Goal: Communication & Community: Answer question/provide support

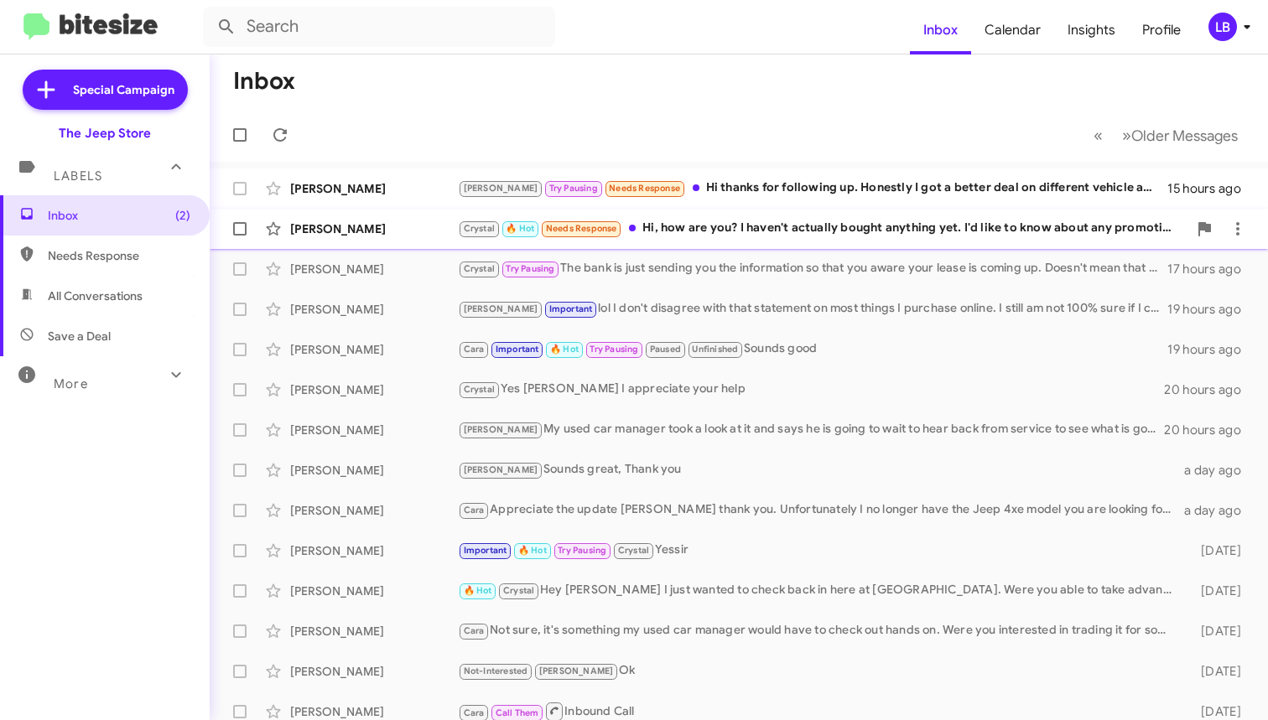
click at [369, 217] on div "[PERSON_NAME] [PERSON_NAME] 🔥 Hot Needs Response Hi, how are you? I haven't act…" at bounding box center [738, 229] width 1031 height 34
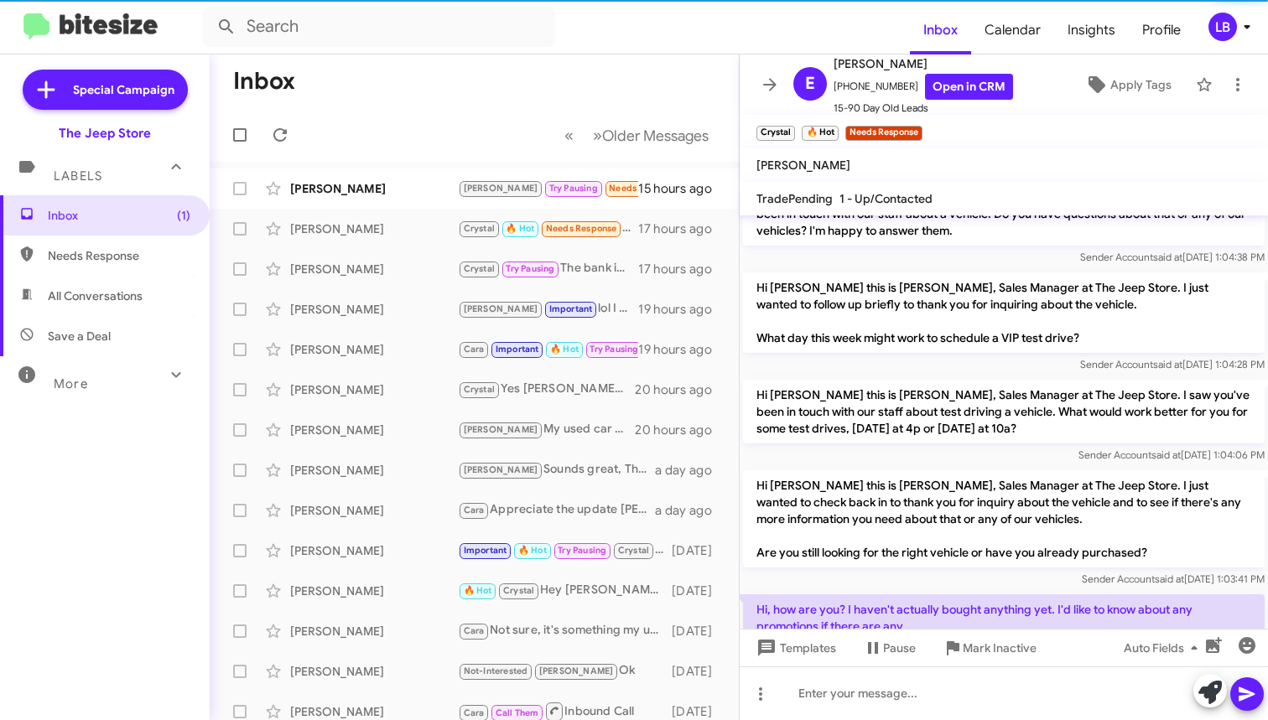
scroll to position [386, 0]
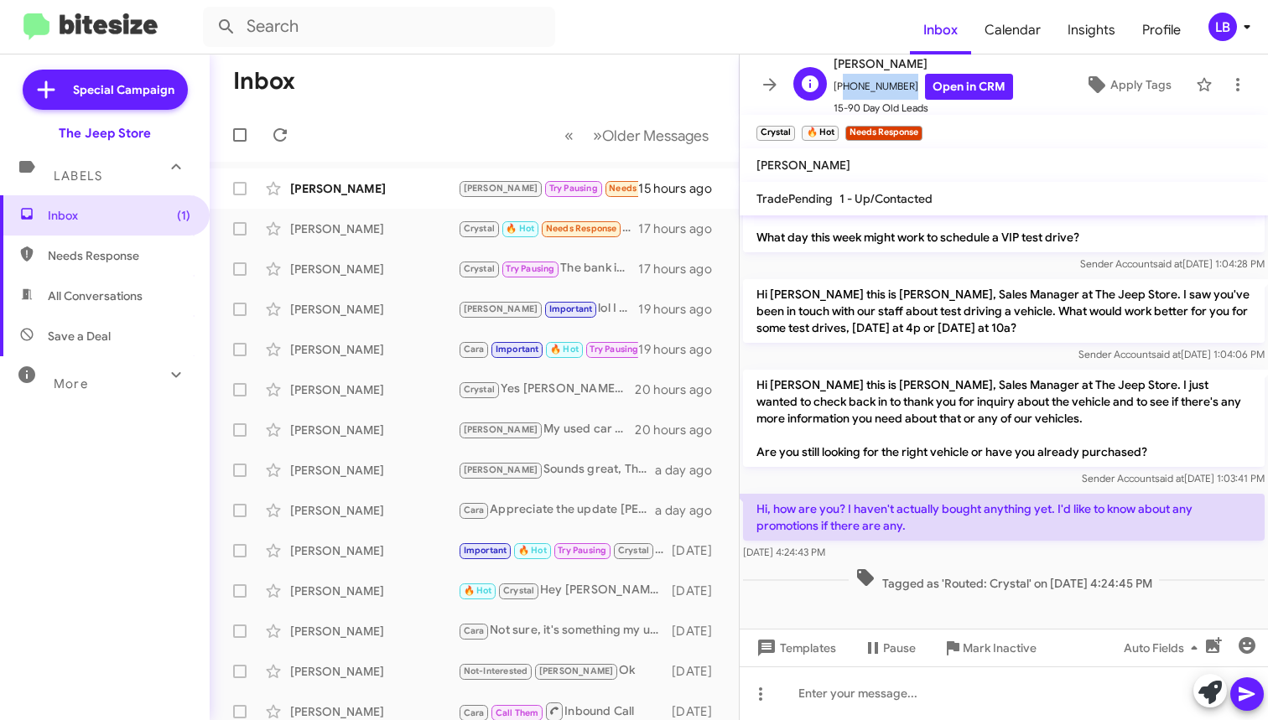
drag, startPoint x: 899, startPoint y: 88, endPoint x: 839, endPoint y: 96, distance: 60.0
click at [839, 96] on span "[PHONE_NUMBER] Open in CRM" at bounding box center [922, 87] width 179 height 26
copy span "17322689339"
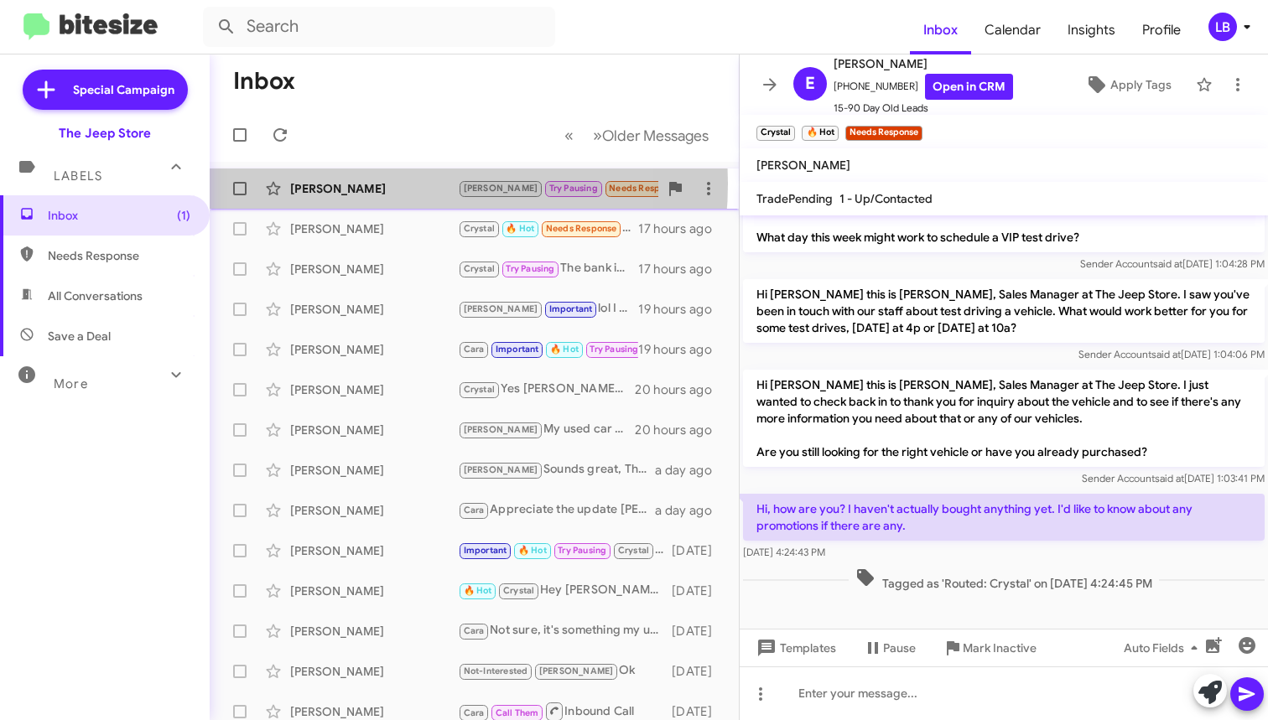
click at [371, 184] on div "[PERSON_NAME]" at bounding box center [374, 188] width 168 height 17
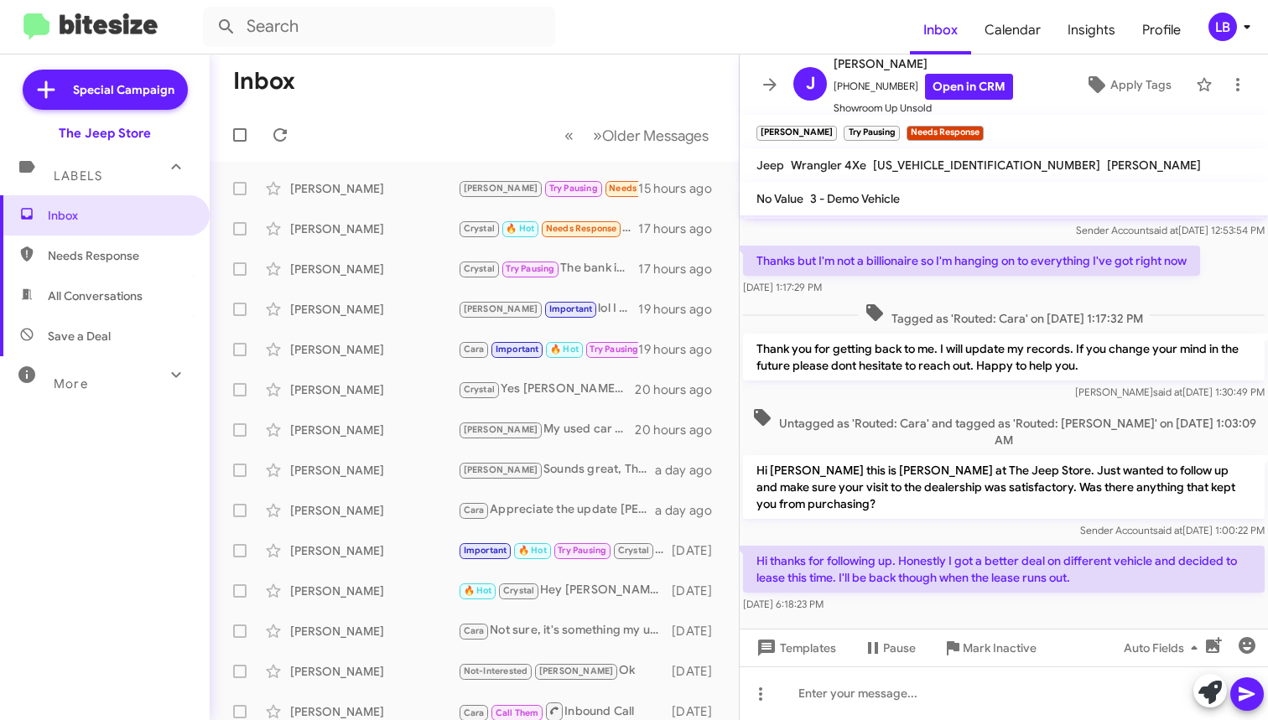
scroll to position [348, 0]
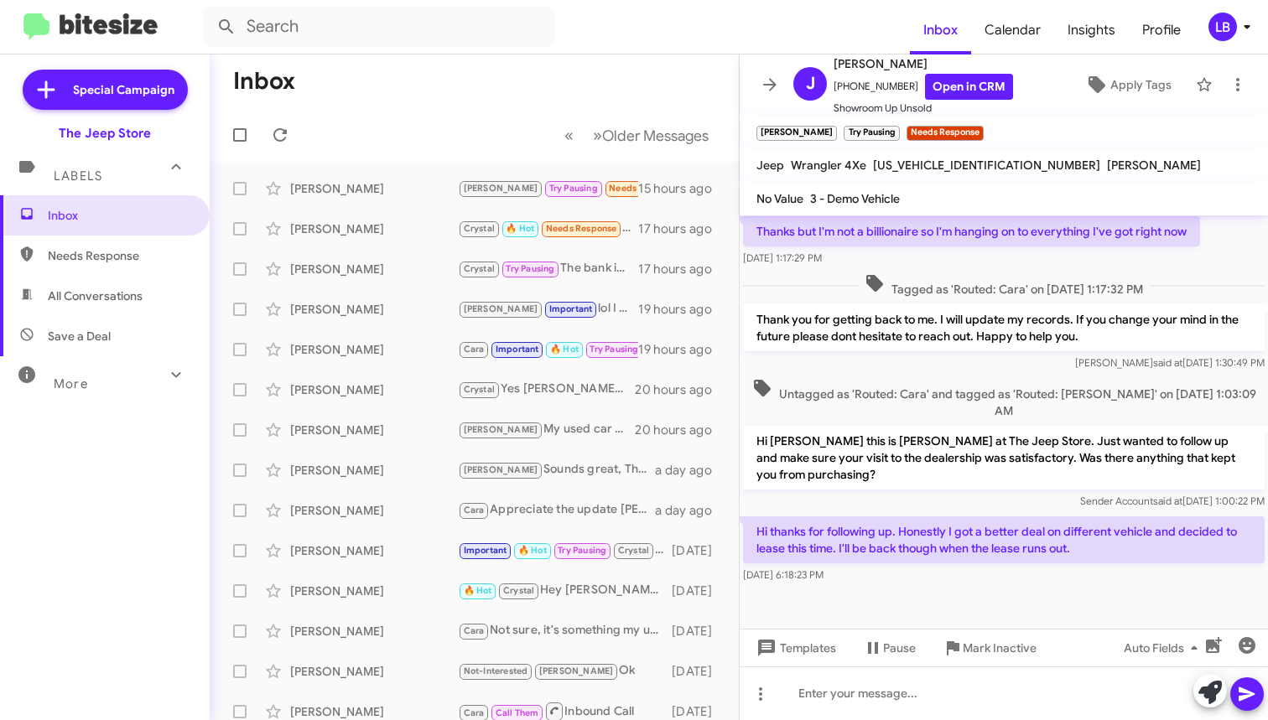
click at [922, 581] on div "[DATE] 6:18:23 PM" at bounding box center [1004, 575] width 522 height 17
click at [941, 584] on div "Hi thanks for following up. Honestly I got a better deal on different vehicle a…" at bounding box center [1004, 550] width 528 height 74
click at [936, 681] on div at bounding box center [1004, 694] width 528 height 54
drag, startPoint x: 898, startPoint y: 83, endPoint x: 848, endPoint y: 90, distance: 50.8
click at [840, 95] on span "[PHONE_NUMBER] Open in CRM" at bounding box center [922, 87] width 179 height 26
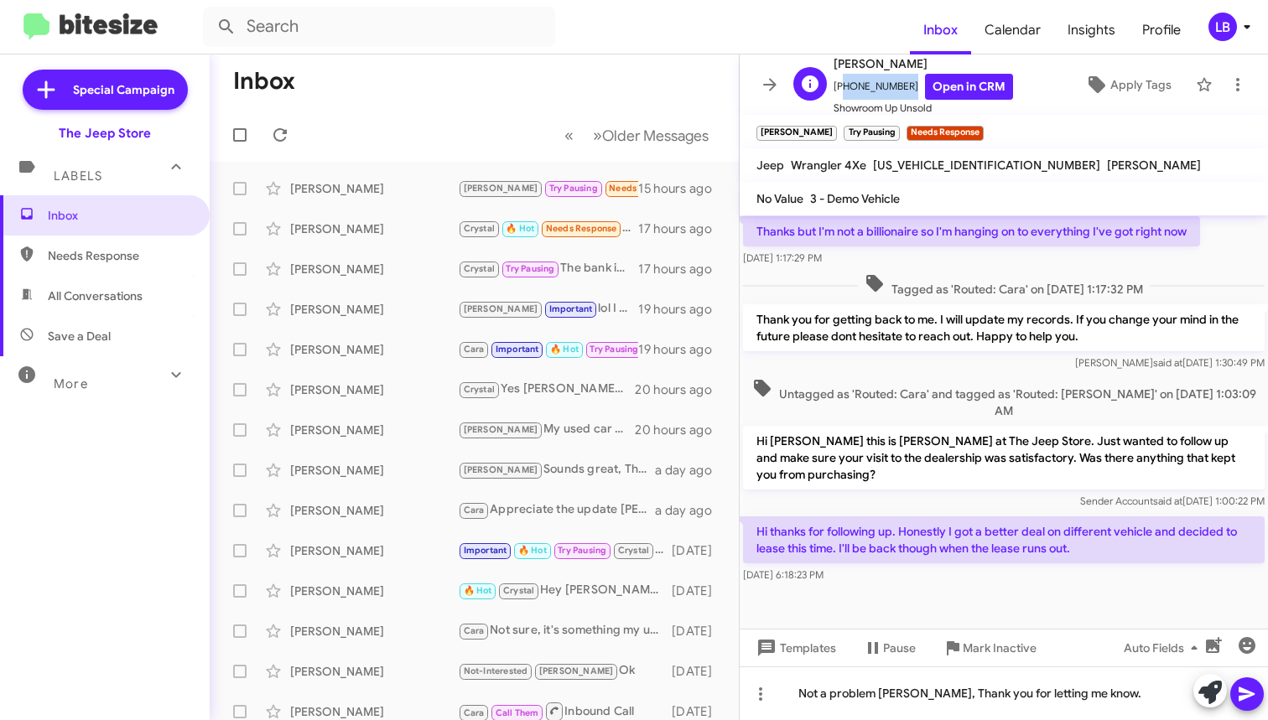
copy span "12037881441"
click at [1241, 694] on icon at bounding box center [1247, 694] width 20 height 20
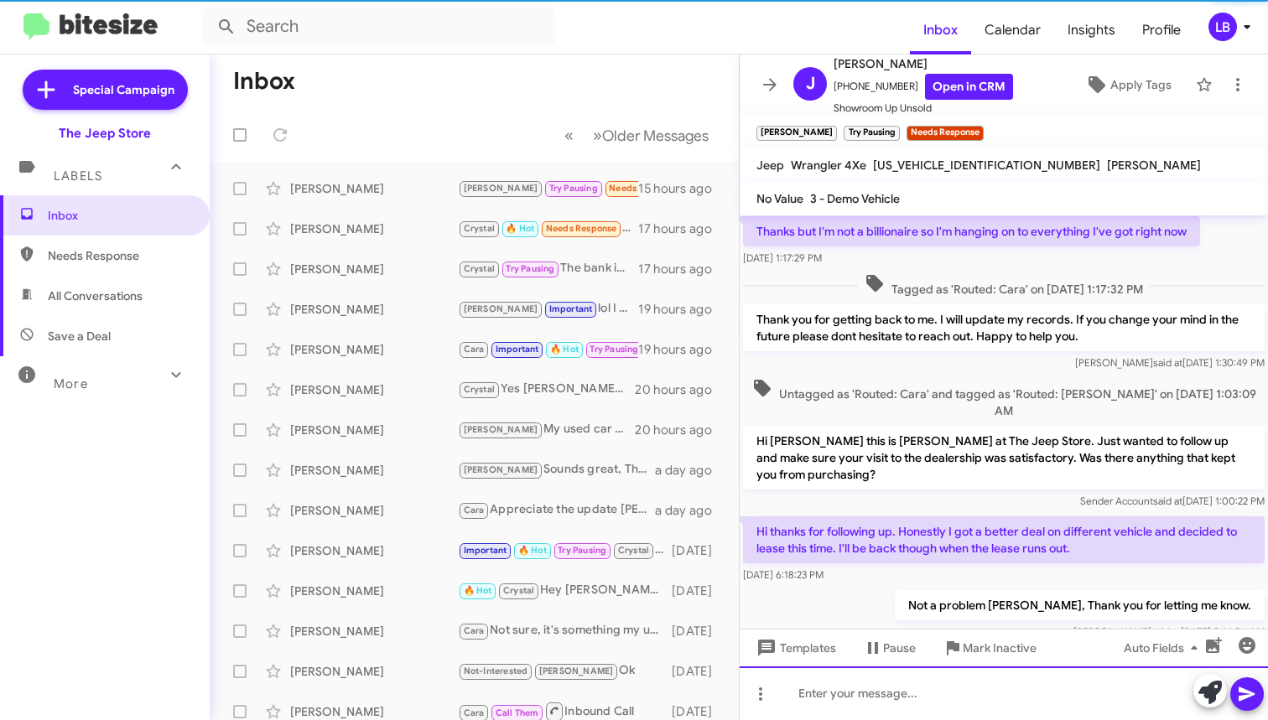
scroll to position [0, 0]
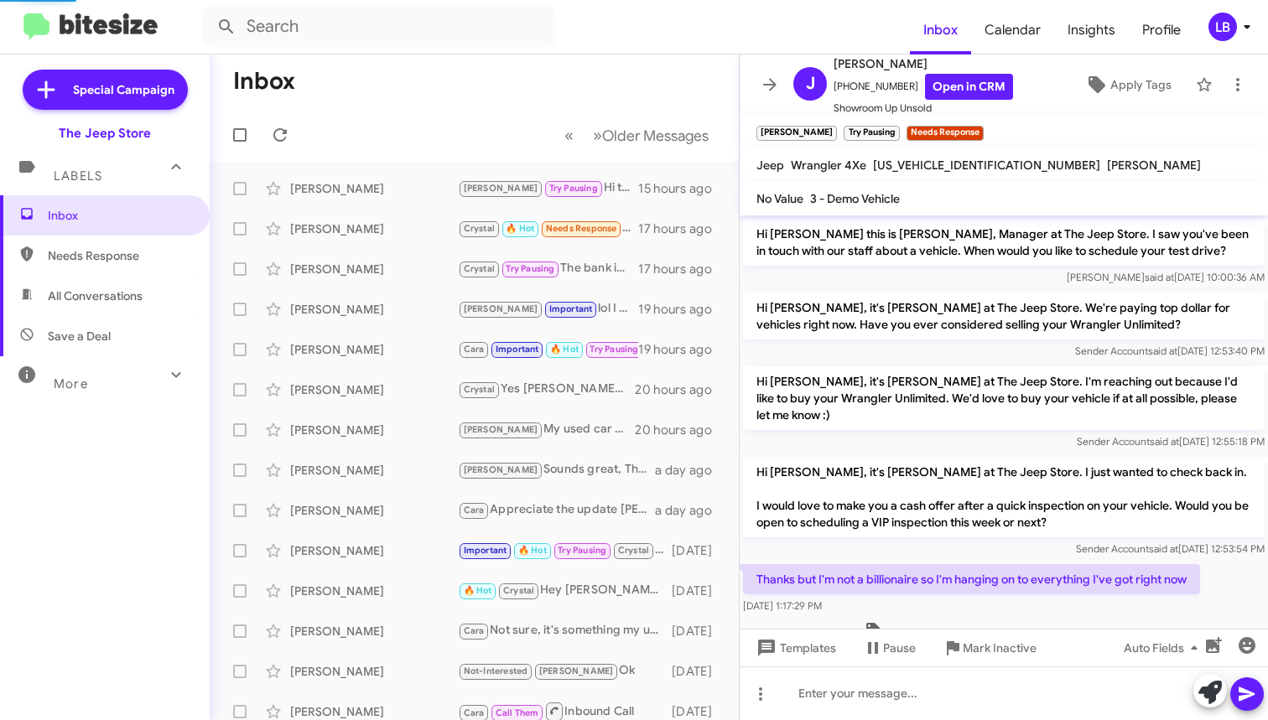
click at [124, 260] on span "Needs Response" at bounding box center [119, 255] width 143 height 17
type input "in:needs-response"
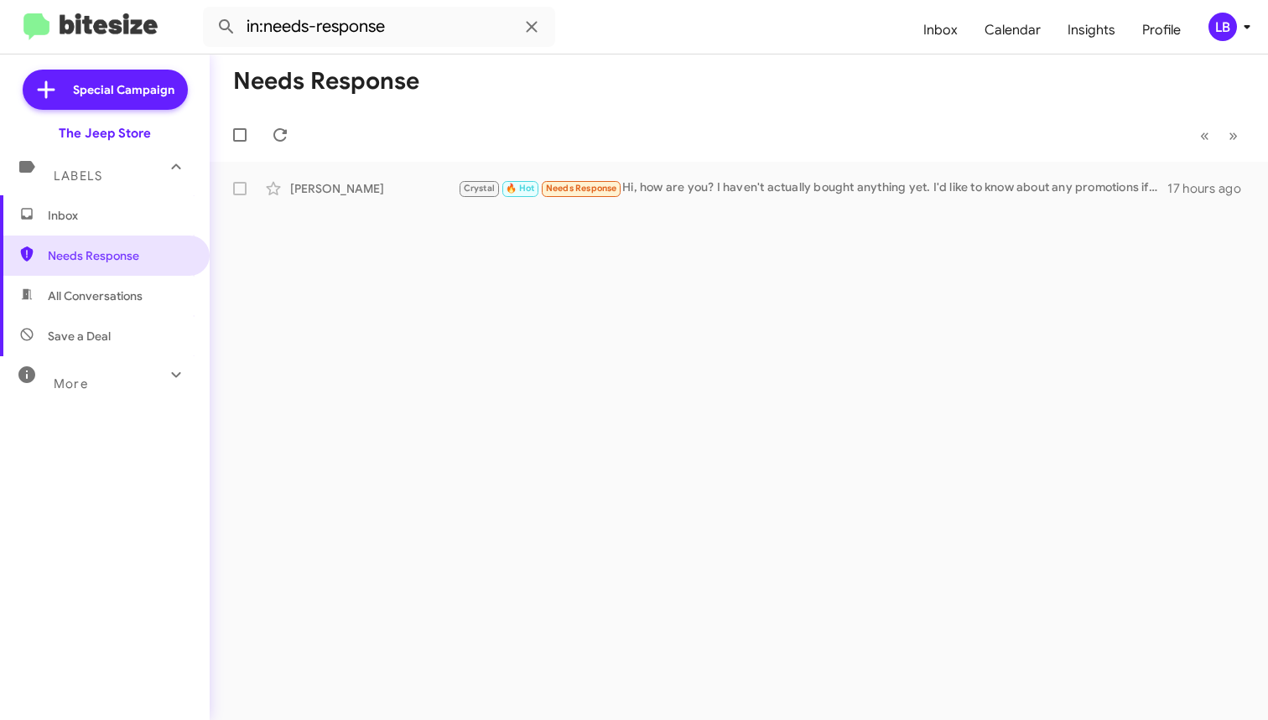
click at [361, 211] on div "Needs Response « Previous » Next [PERSON_NAME] [PERSON_NAME] 🔥 Hot Needs Respon…" at bounding box center [739, 388] width 1058 height 666
click at [361, 200] on div "[PERSON_NAME] [PERSON_NAME] 🔥 Hot Needs Response Hi, how are you? I haven't act…" at bounding box center [738, 189] width 1031 height 34
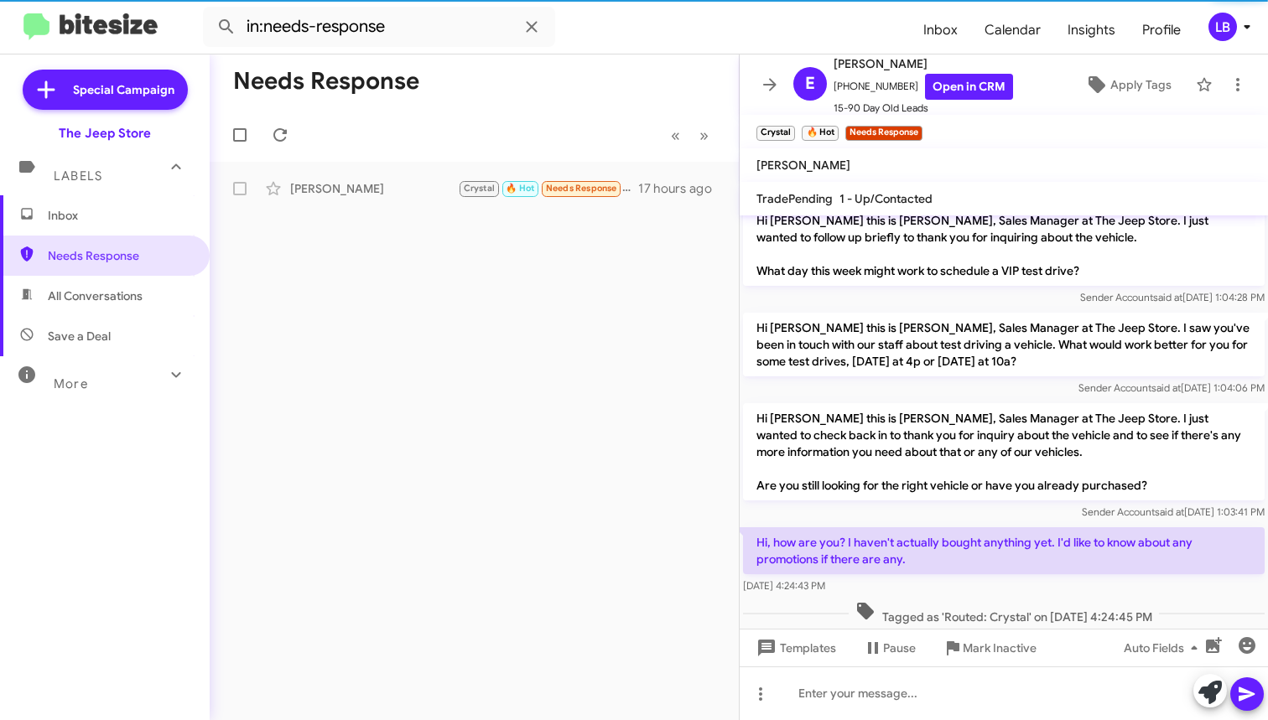
scroll to position [386, 0]
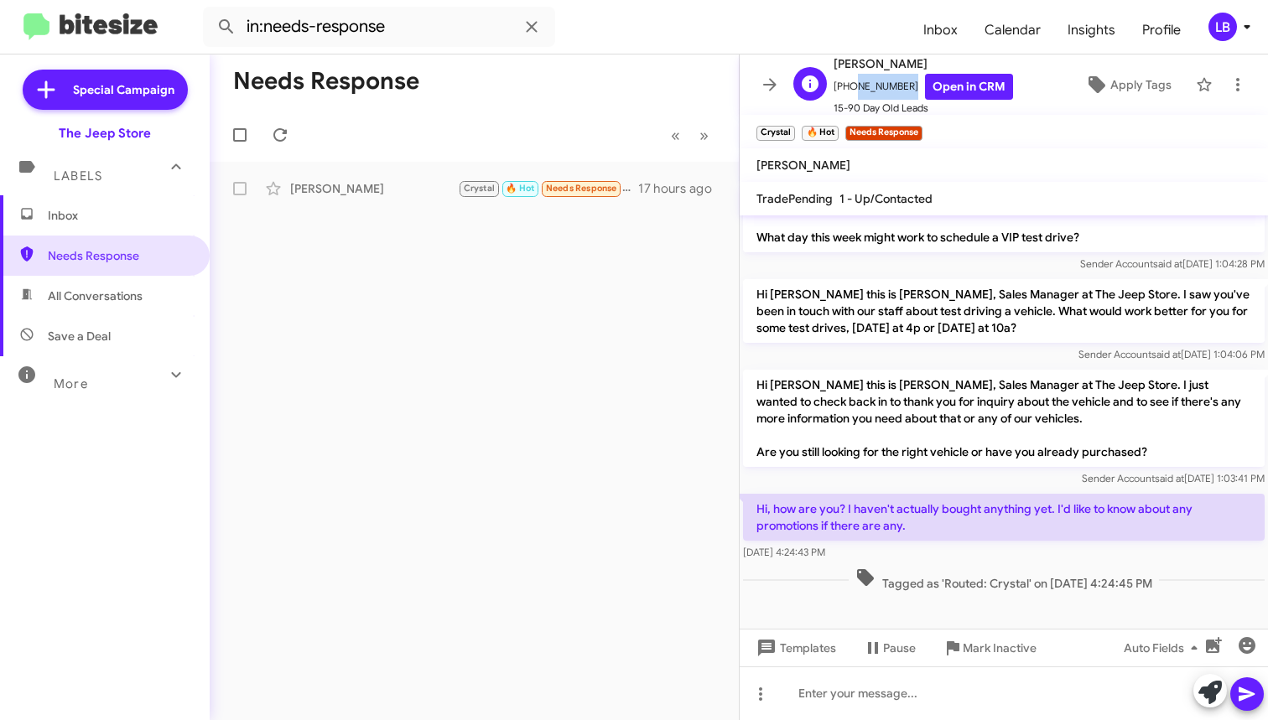
drag, startPoint x: 896, startPoint y: 85, endPoint x: 847, endPoint y: 91, distance: 49.8
click at [847, 91] on span "[PHONE_NUMBER] Open in CRM" at bounding box center [922, 87] width 179 height 26
drag, startPoint x: 677, startPoint y: 84, endPoint x: 806, endPoint y: 80, distance: 129.2
click at [677, 84] on mat-toolbar-row "Needs Response" at bounding box center [474, 82] width 529 height 54
drag, startPoint x: 900, startPoint y: 88, endPoint x: 842, endPoint y: 93, distance: 58.1
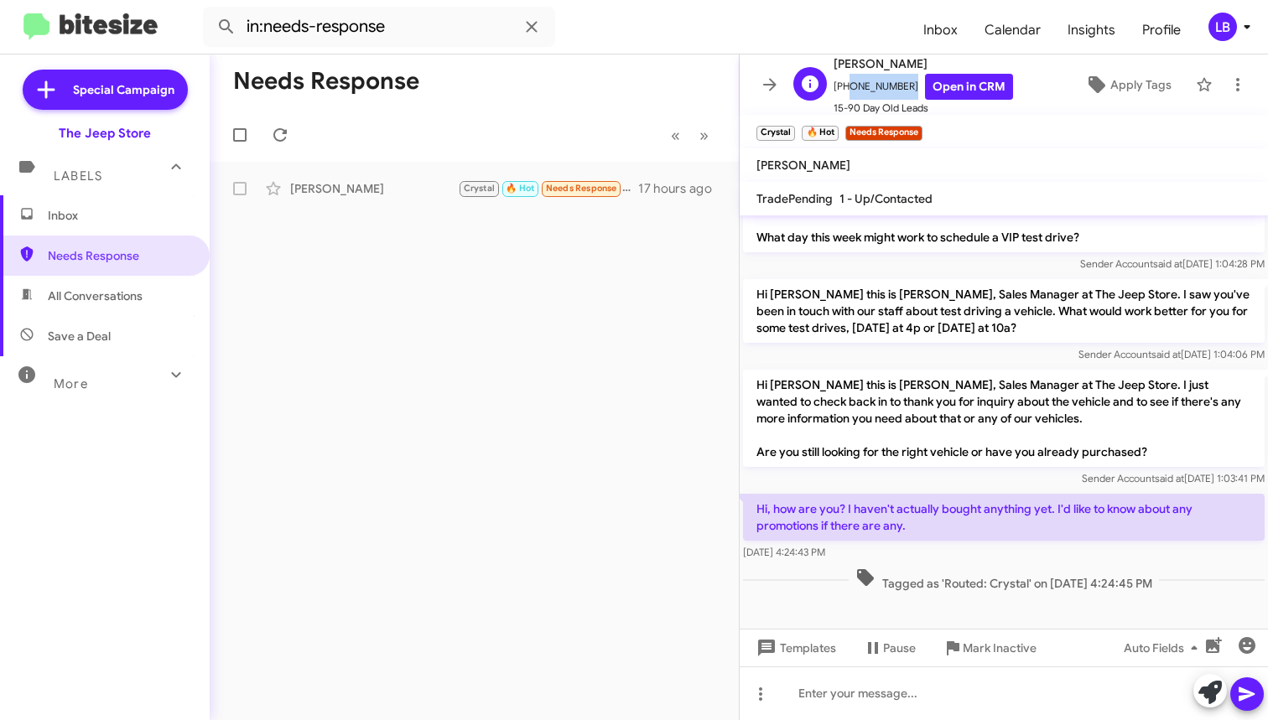
click at [842, 93] on span "[PHONE_NUMBER] Open in CRM" at bounding box center [922, 87] width 179 height 26
copy span "7322689339"
click at [959, 331] on p "Hi [PERSON_NAME] this is [PERSON_NAME], Sales Manager at The Jeep Store. I saw …" at bounding box center [1004, 311] width 522 height 64
click at [577, 325] on div "Needs Response « Previous » Next [PERSON_NAME] [PERSON_NAME] 🔥 Hot Needs Respon…" at bounding box center [474, 388] width 529 height 666
click at [940, 472] on div "Sender Account said at [DATE] 1:03:41 PM" at bounding box center [1004, 478] width 522 height 17
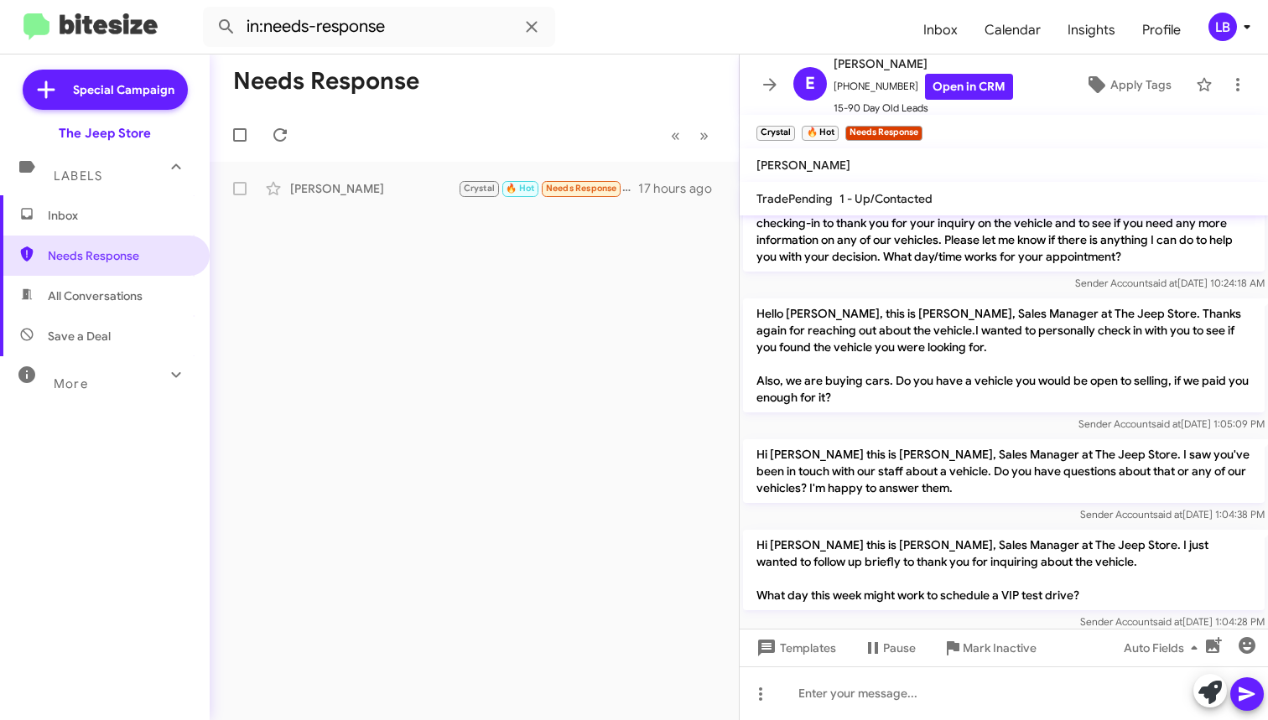
scroll to position [189, 0]
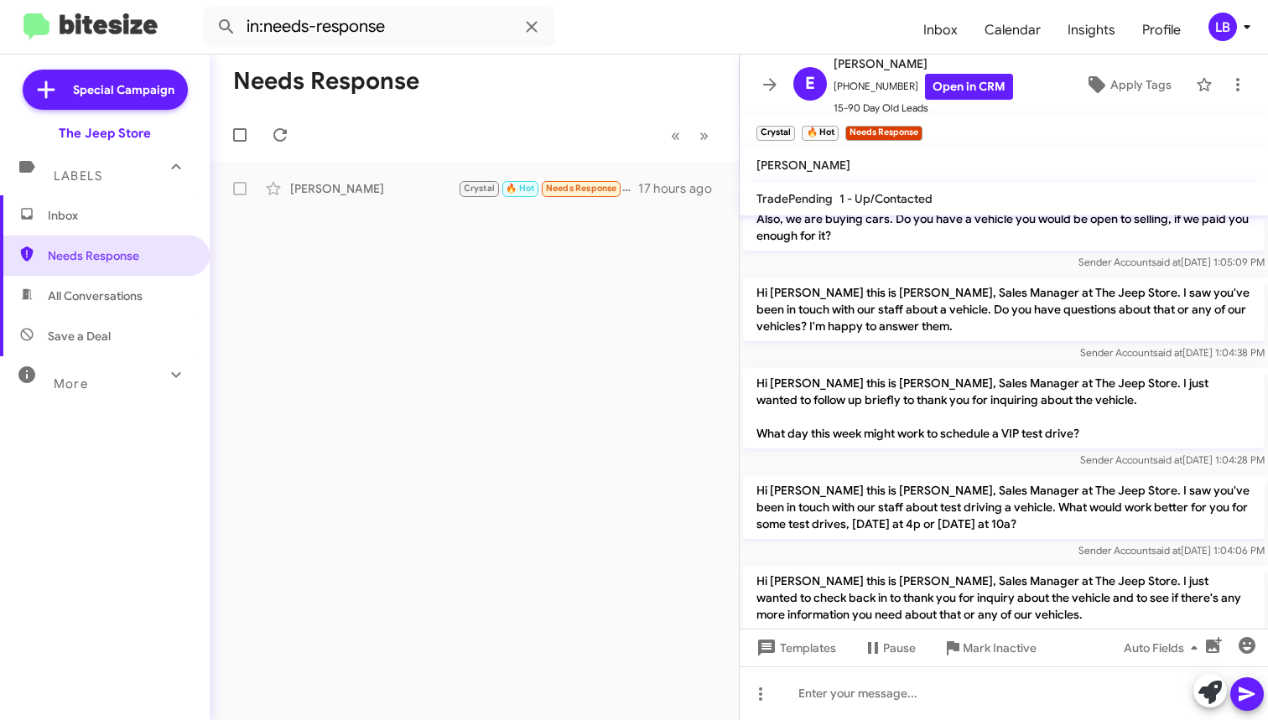
click at [958, 363] on div "Hi [PERSON_NAME] this is [PERSON_NAME], Sales Manager at The Jeep Store. I saw …" at bounding box center [1004, 319] width 528 height 91
click at [941, 560] on div "Hi [PERSON_NAME] this is [PERSON_NAME], Sales Manager at The Jeep Store. I saw …" at bounding box center [1004, 517] width 528 height 91
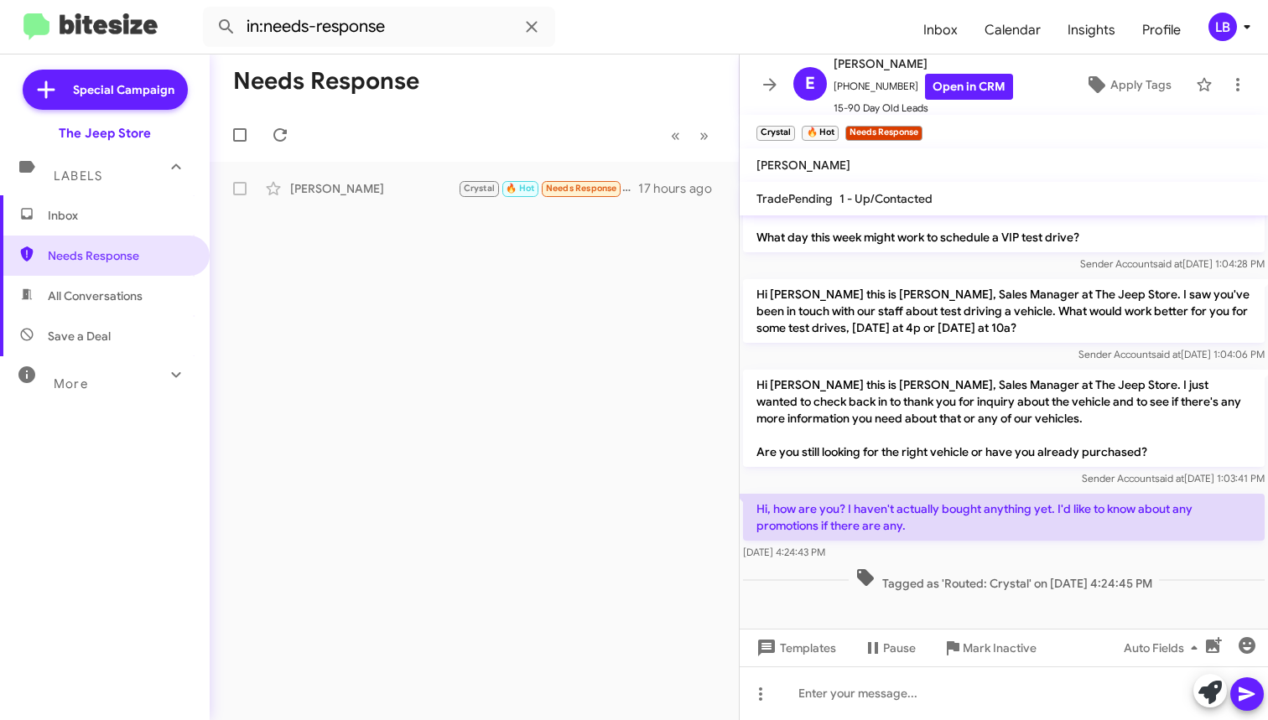
click at [931, 480] on div "Sender Account said at [DATE] 1:03:41 PM" at bounding box center [1004, 478] width 522 height 17
click at [929, 700] on div at bounding box center [1004, 694] width 528 height 54
click at [941, 475] on div "Sender Account said at [DATE] 1:03:41 PM" at bounding box center [1004, 478] width 522 height 17
click at [940, 481] on div "Sender Account said at [DATE] 1:03:41 PM" at bounding box center [1004, 478] width 522 height 17
click at [948, 552] on div "[DATE] 4:24:43 PM" at bounding box center [1004, 552] width 522 height 17
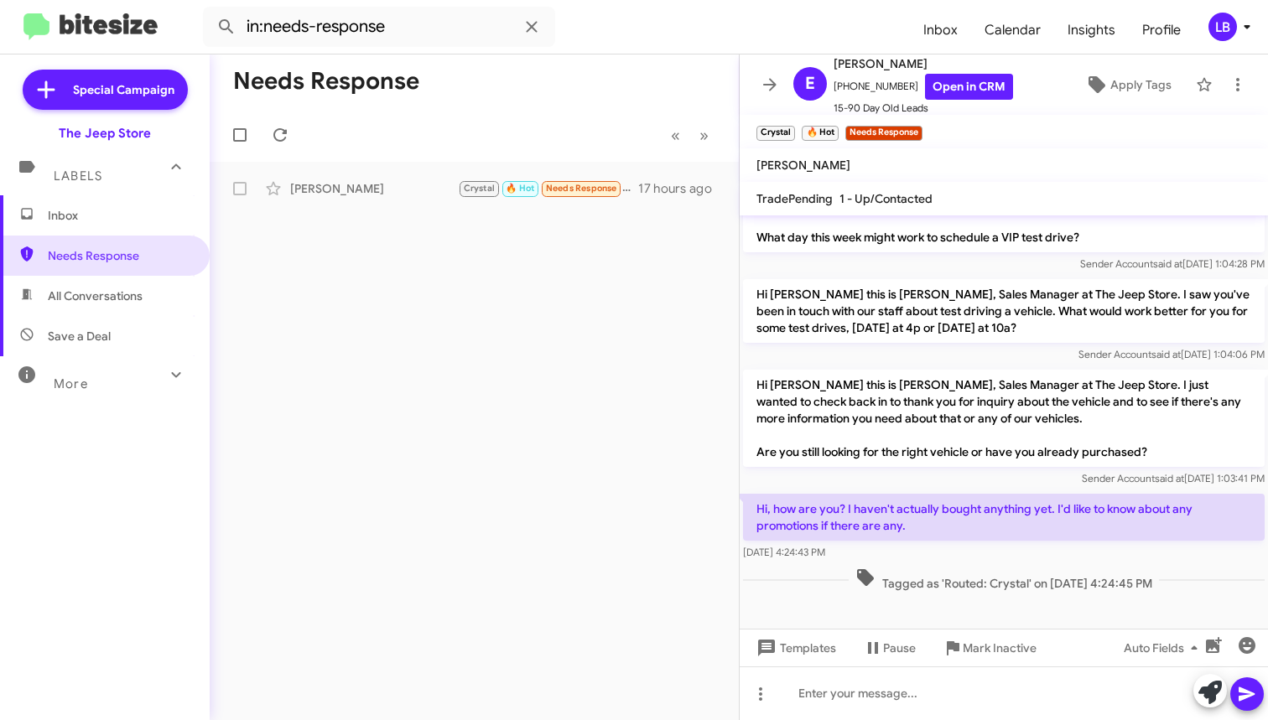
click at [930, 463] on p "Hi [PERSON_NAME] this is [PERSON_NAME], Sales Manager at The Jeep Store. I just…" at bounding box center [1004, 418] width 522 height 97
click at [939, 596] on div at bounding box center [1004, 612] width 528 height 34
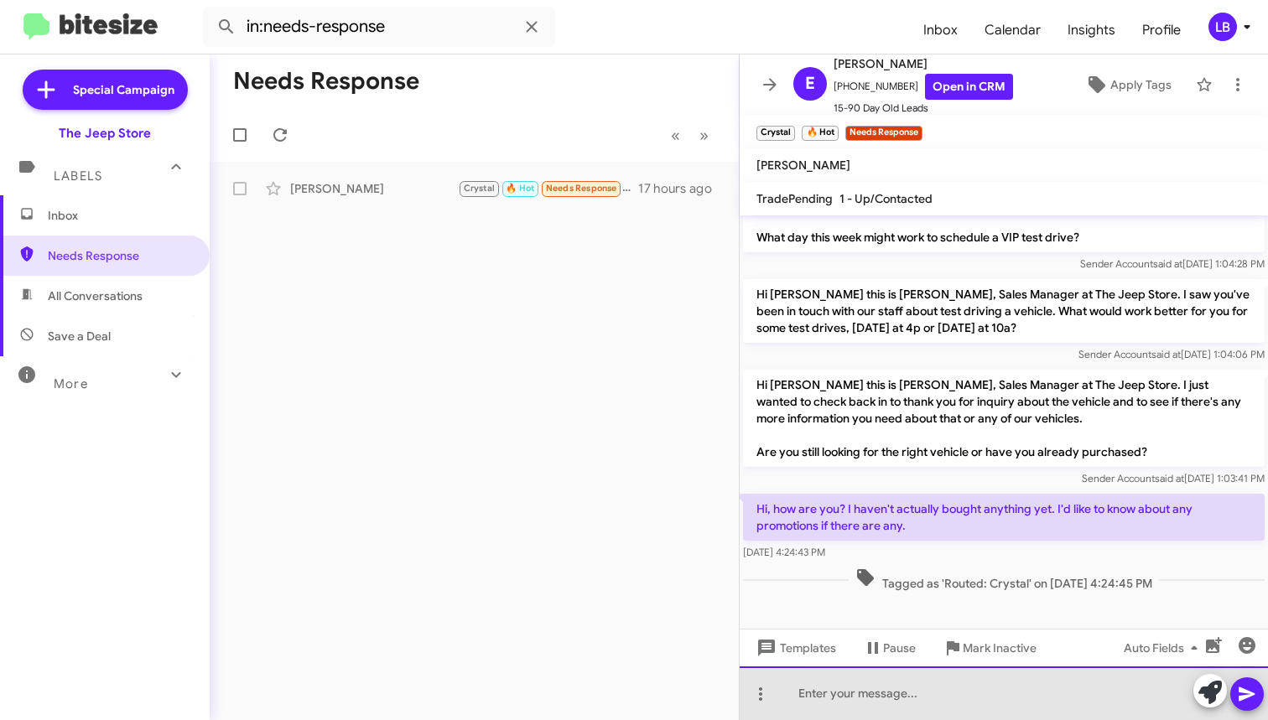
click at [930, 691] on div at bounding box center [1004, 694] width 528 height 54
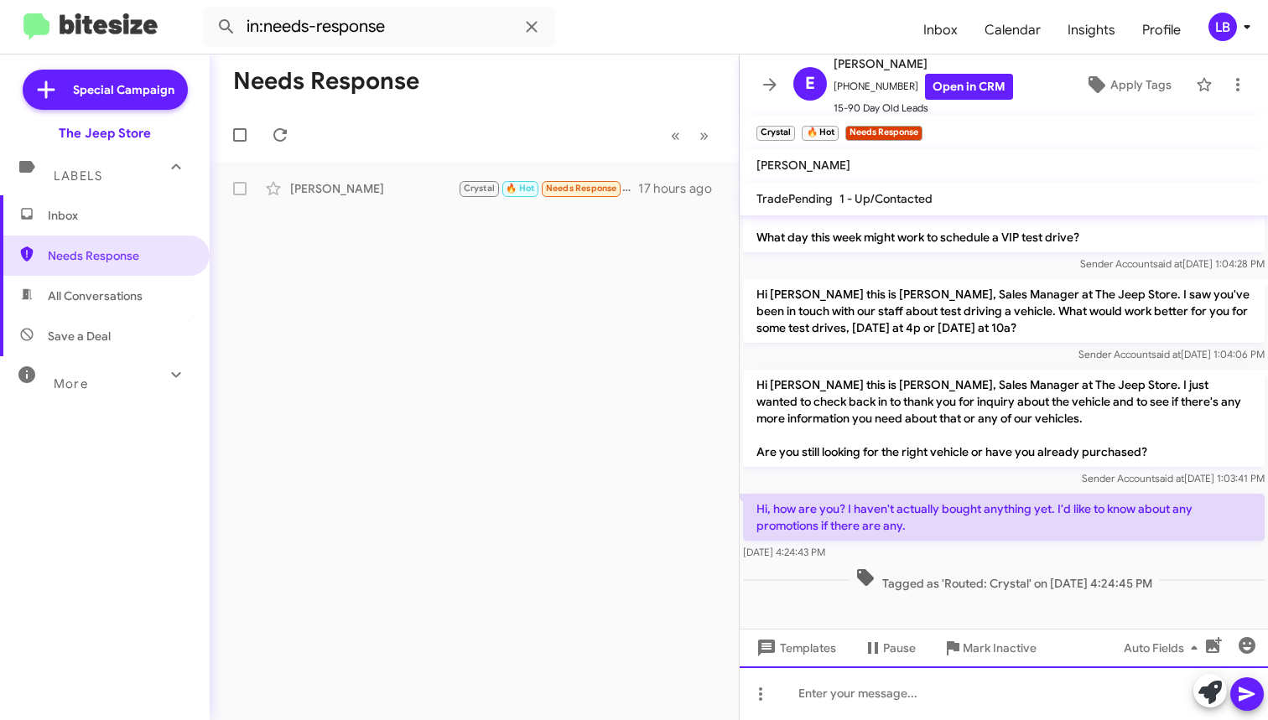
drag, startPoint x: 1041, startPoint y: 685, endPoint x: 1051, endPoint y: 616, distance: 69.5
click at [1041, 684] on div at bounding box center [1004, 694] width 528 height 54
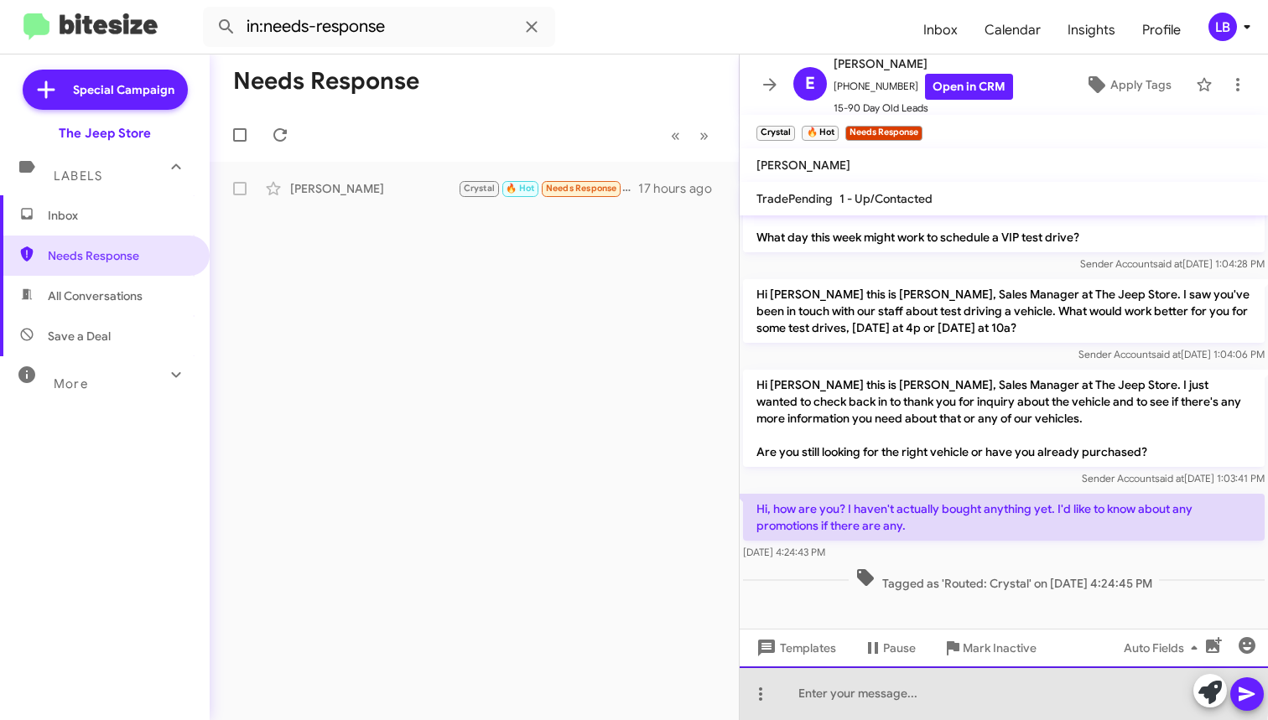
click at [941, 692] on div at bounding box center [1004, 694] width 528 height 54
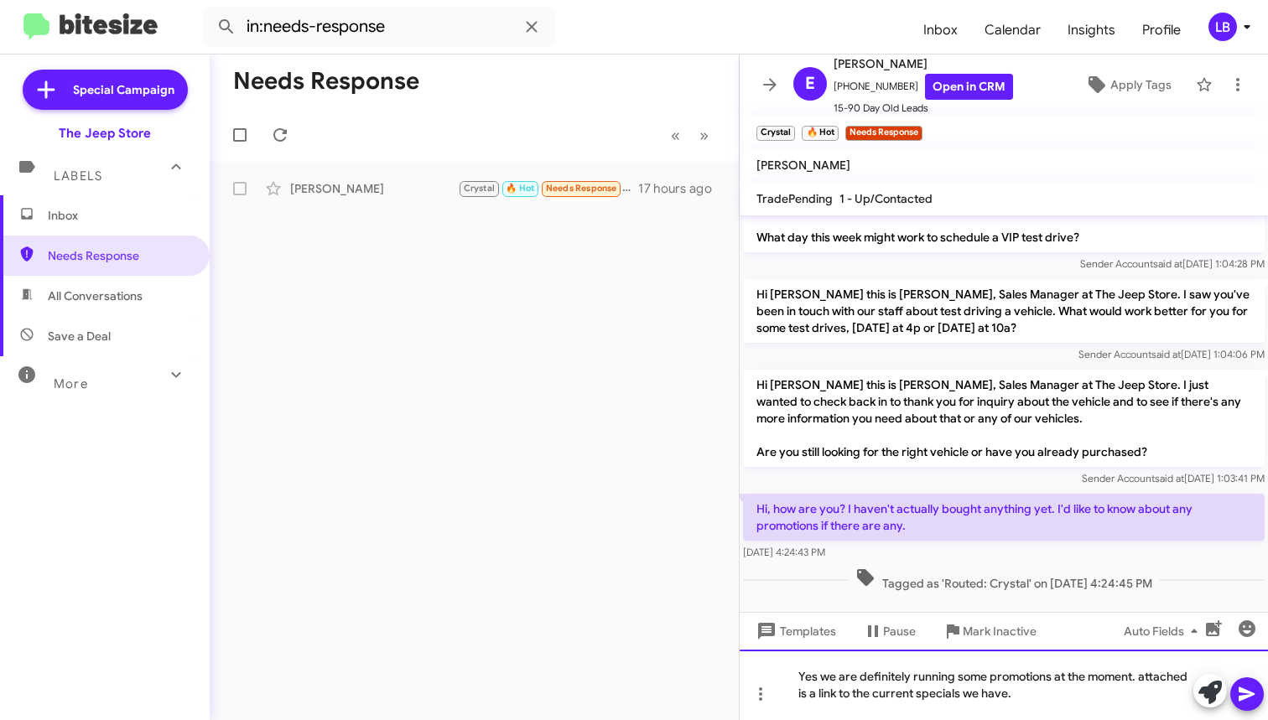
drag, startPoint x: 1075, startPoint y: 716, endPoint x: 1101, endPoint y: 703, distance: 28.9
click at [1076, 716] on div "Yes we are definitely running some promotions at the moment. attached is a link…" at bounding box center [1004, 685] width 528 height 70
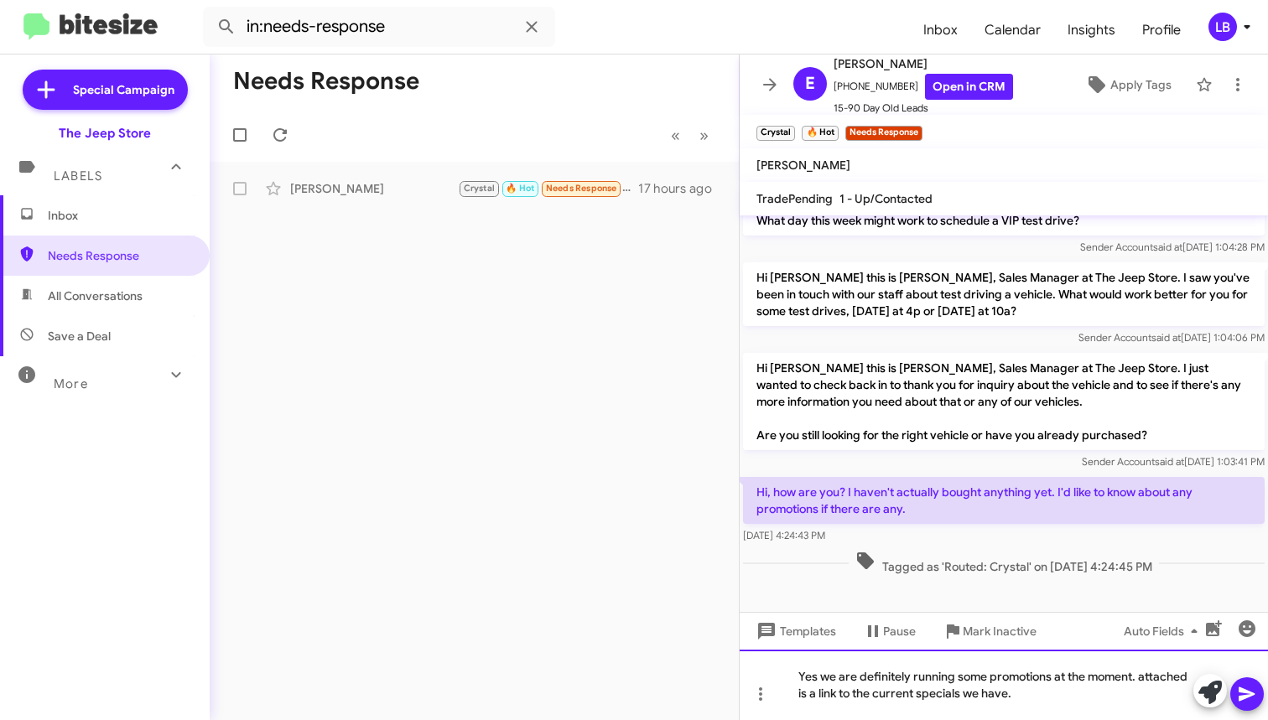
click at [1069, 702] on div "Yes we are definitely running some promotions at the moment. attached is a link…" at bounding box center [1004, 685] width 528 height 70
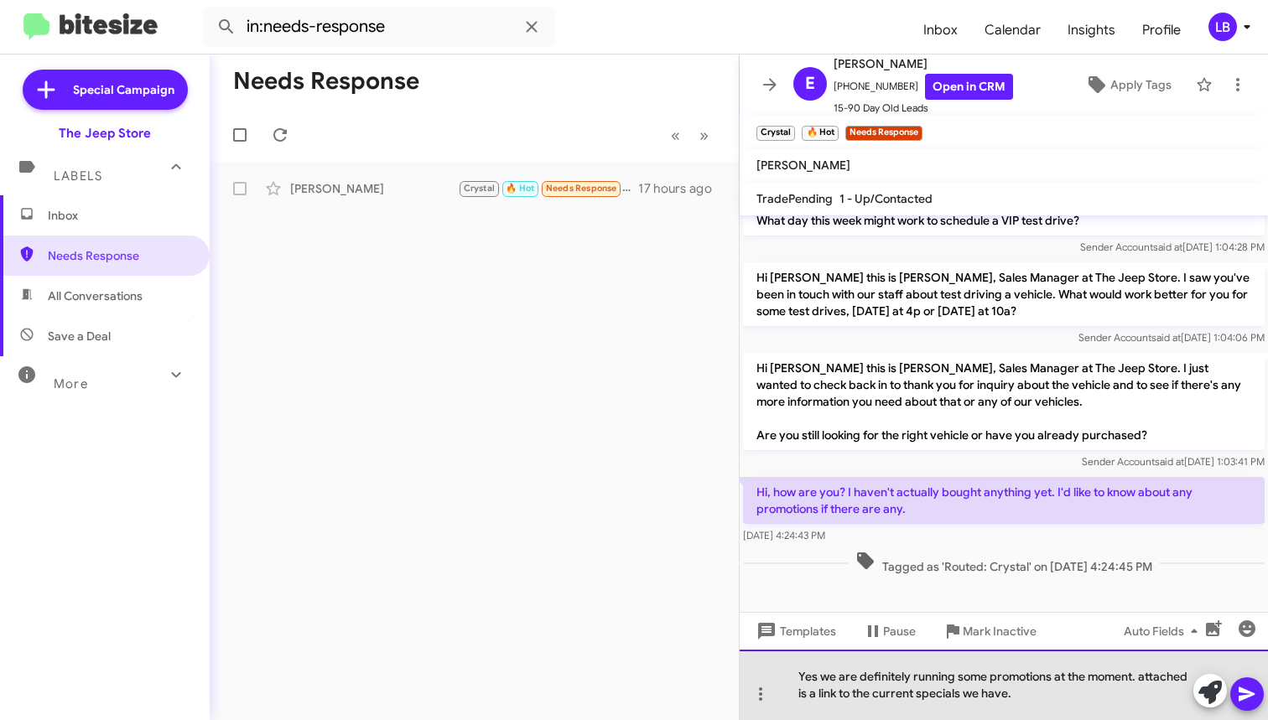
click at [1076, 694] on div "Yes we are definitely running some promotions at the moment. attached is a link…" at bounding box center [1004, 685] width 528 height 70
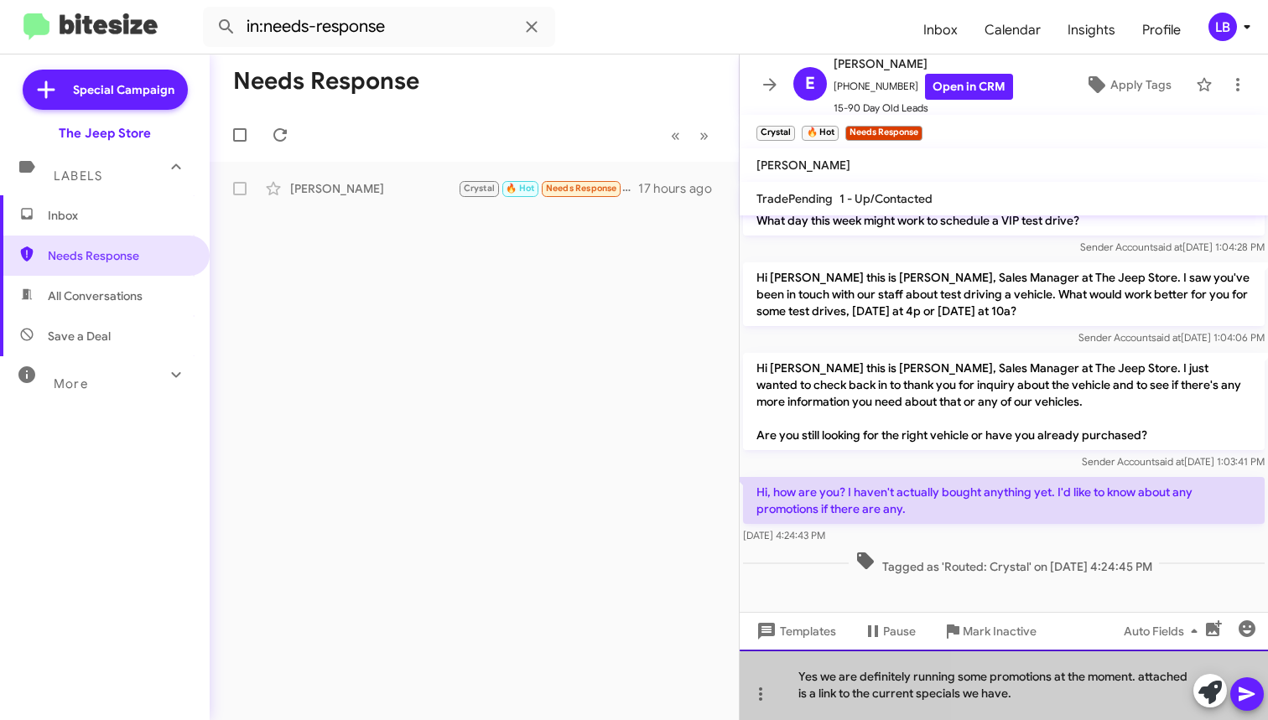
click at [1076, 694] on div "Yes we are definitely running some promotions at the moment. attached is a link…" at bounding box center [1004, 685] width 528 height 70
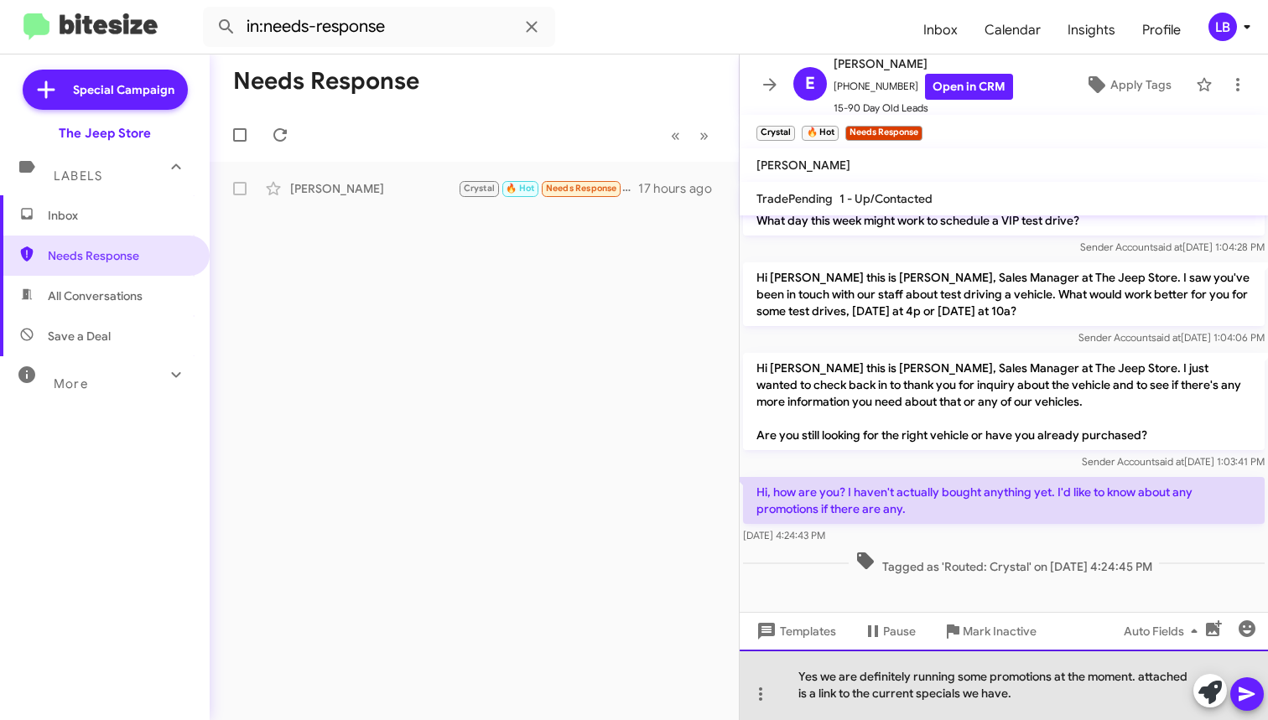
click at [1076, 694] on div "Yes we are definitely running some promotions at the moment. attached is a link…" at bounding box center [1004, 685] width 528 height 70
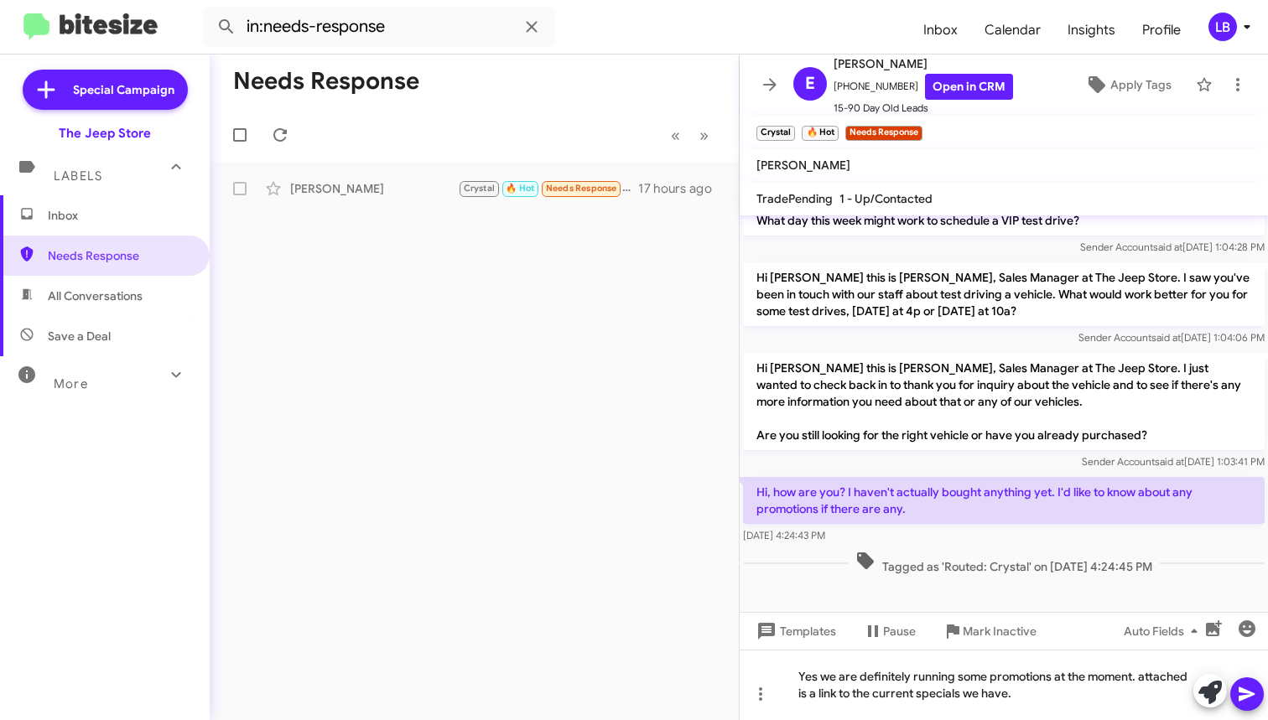
click at [1076, 577] on div "Tagged as 'Routed: Crystal' on [DATE] 4:24:45 PM" at bounding box center [1004, 563] width 528 height 31
click at [1033, 701] on div "Yes we are definitely running some promotions at the moment. attached is a link…" at bounding box center [1004, 685] width 528 height 70
click at [1101, 695] on div "Yes we are definitely running some promotions at the moment. attached is a link…" at bounding box center [1004, 685] width 528 height 70
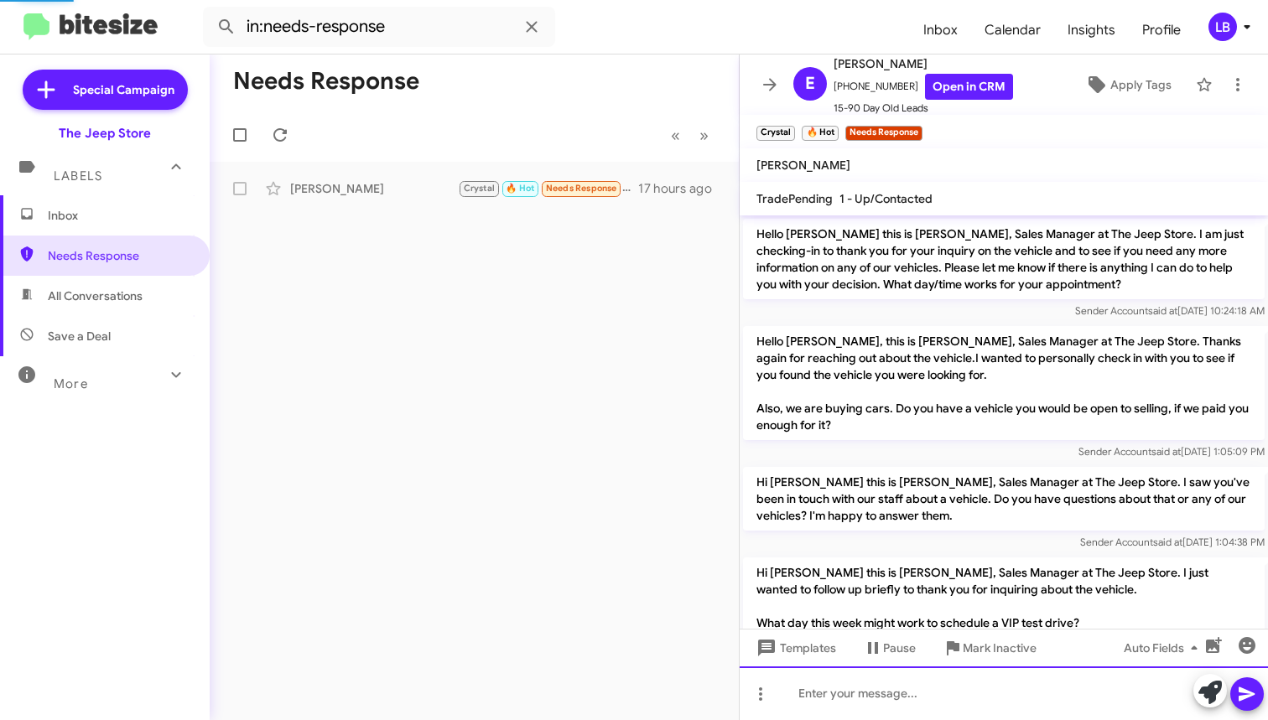
scroll to position [497, 0]
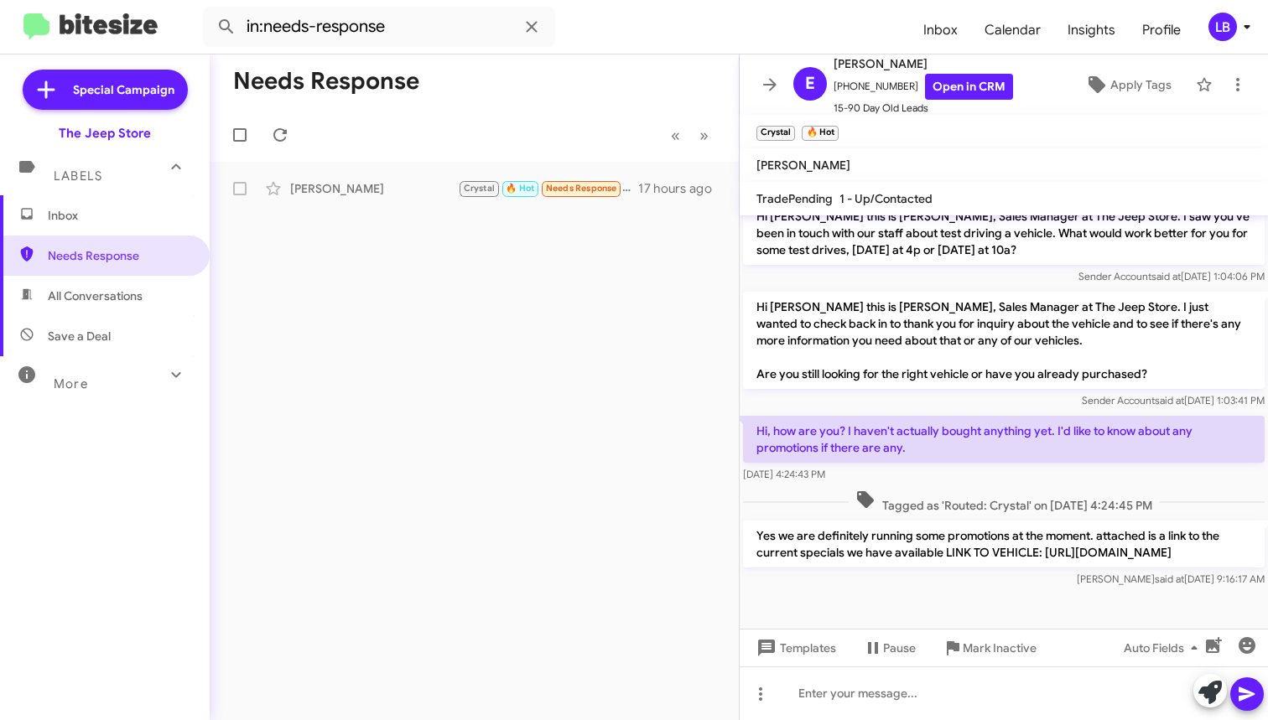
click at [512, 90] on mat-toolbar-row "Needs Response" at bounding box center [474, 82] width 529 height 54
drag, startPoint x: 418, startPoint y: 23, endPoint x: 299, endPoint y: -1, distance: 120.7
click at [418, 23] on input "in:needs-response" at bounding box center [379, 27] width 352 height 40
drag, startPoint x: 299, startPoint y: -1, endPoint x: 176, endPoint y: -31, distance: 126.9
click at [176, 0] on html "in:needs-response Inbox Calendar Insights Profile LB Special Campaign The Jeep …" at bounding box center [634, 360] width 1268 height 720
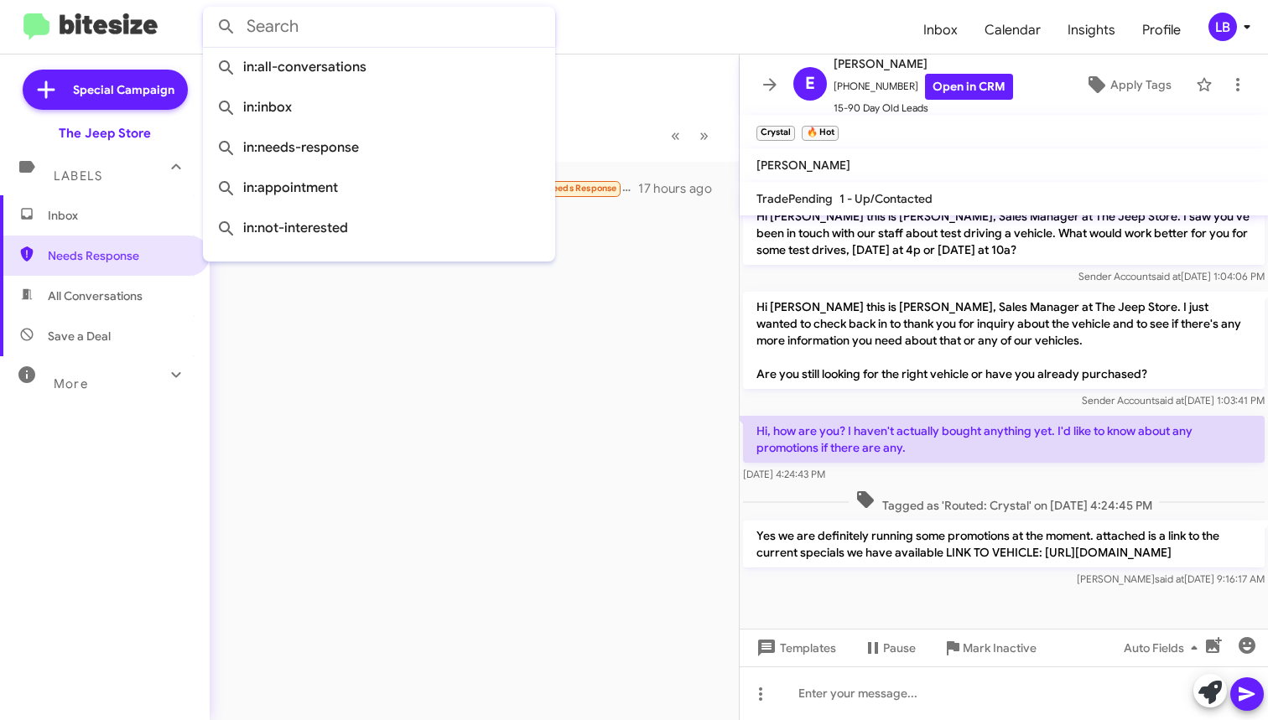
click at [226, 27] on button at bounding box center [227, 27] width 34 height 34
